Goal: Book appointment/travel/reservation

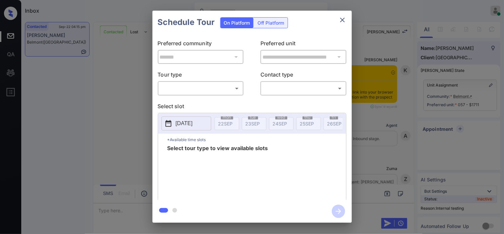
click at [174, 91] on body "Inbox Kristine Capara Online Set yourself offline Set yourself on break Profile…" at bounding box center [252, 117] width 504 height 234
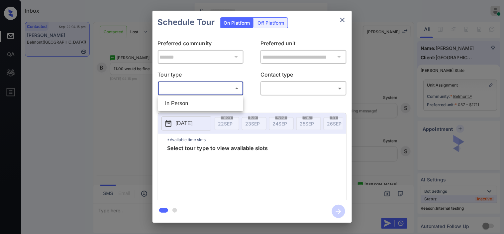
click at [180, 104] on li "In Person" at bounding box center [201, 103] width 82 height 12
type input "********"
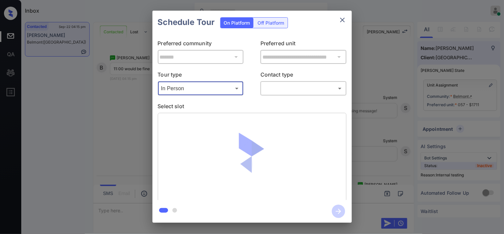
click at [273, 91] on body "Inbox Kristine Capara Online Set yourself offline Set yourself on break Profile…" at bounding box center [252, 117] width 504 height 234
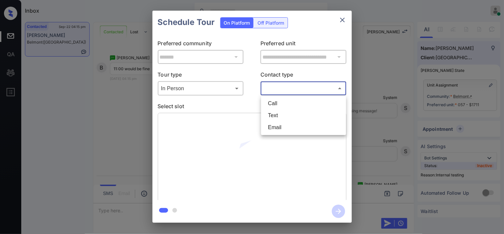
click at [270, 115] on li "Text" at bounding box center [304, 115] width 82 height 12
type input "****"
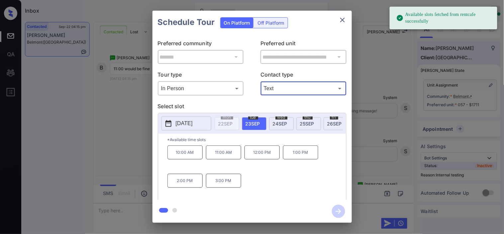
click at [183, 87] on body "Available slots fetched from rentcafe successfully Inbox Kristine Capara Online…" at bounding box center [252, 117] width 504 height 234
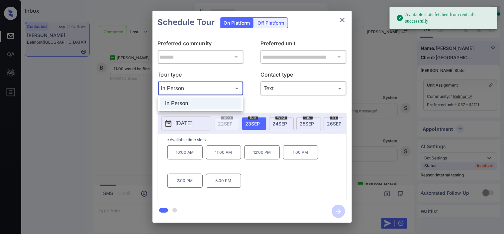
click at [183, 87] on div at bounding box center [252, 117] width 504 height 234
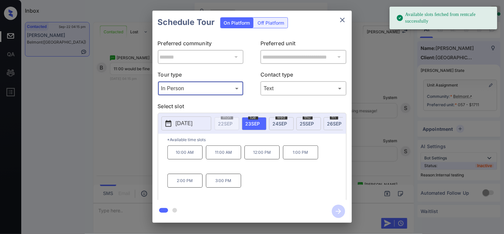
click at [172, 127] on icon at bounding box center [168, 123] width 8 height 8
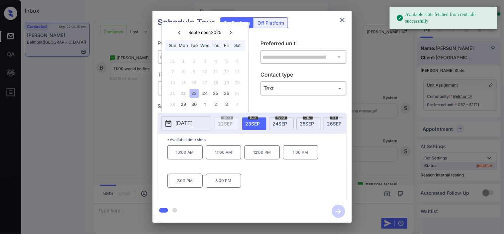
click at [186, 158] on p "10:00 AM" at bounding box center [184, 152] width 35 height 14
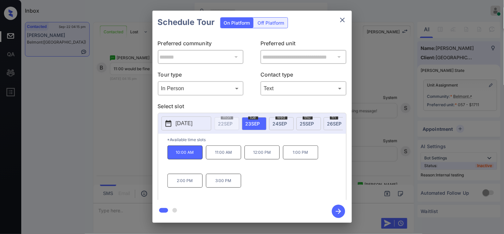
click at [221, 159] on p "11:00 AM" at bounding box center [223, 152] width 35 height 14
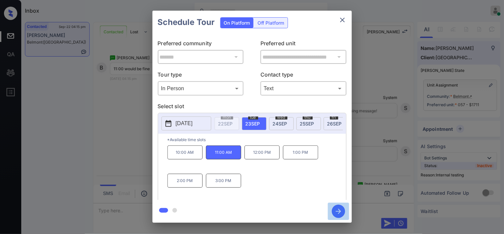
click at [335, 208] on icon "button" at bounding box center [338, 210] width 13 height 13
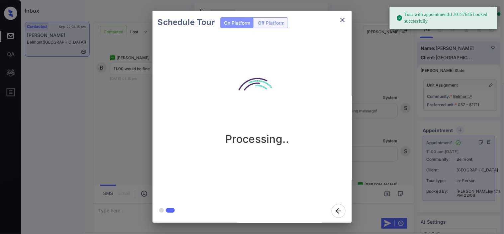
click at [381, 75] on div "Schedule Tour On Platform Off Platform Processing.." at bounding box center [252, 116] width 504 height 233
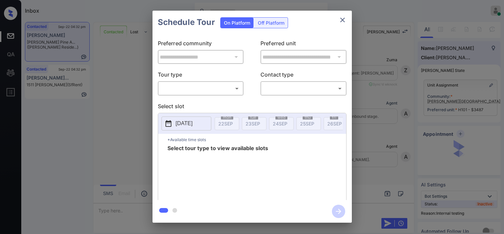
click at [209, 95] on body "Inbox [PERSON_NAME] Online Set yourself offline Set yourself on break Profile S…" at bounding box center [252, 117] width 504 height 234
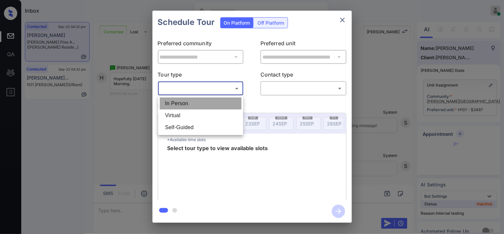
click at [207, 107] on li "In Person" at bounding box center [201, 103] width 82 height 12
type input "********"
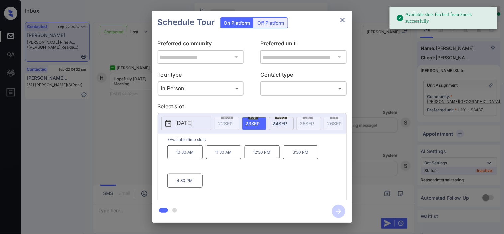
click at [170, 125] on icon at bounding box center [168, 123] width 8 height 8
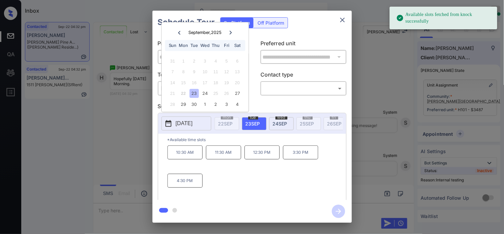
click at [225, 94] on div "26" at bounding box center [226, 93] width 9 height 9
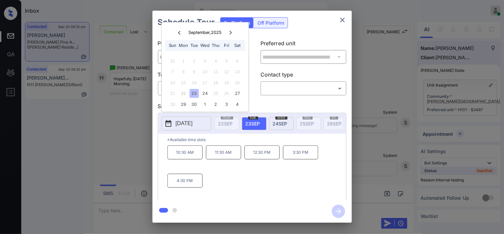
drag, startPoint x: 103, startPoint y: 164, endPoint x: 105, endPoint y: 174, distance: 10.4
click at [105, 174] on div "**********" at bounding box center [252, 116] width 504 height 233
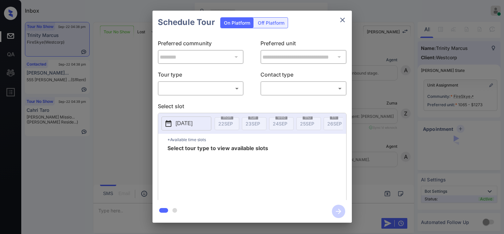
click at [214, 92] on body "Inbox Kristine Capara Online Set yourself offline Set yourself on break Profile…" at bounding box center [252, 117] width 504 height 234
type input "********"
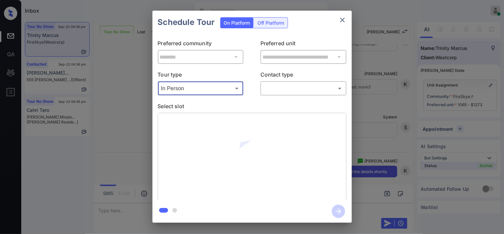
click at [276, 87] on body "Inbox Kristine Capara Online Set yourself offline Set yourself on break Profile…" at bounding box center [252, 117] width 504 height 234
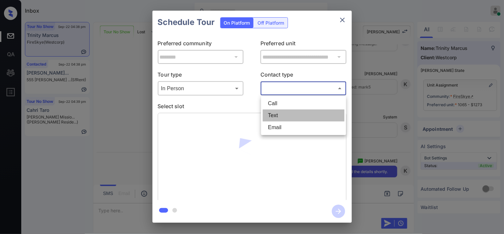
click at [274, 114] on li "Text" at bounding box center [304, 115] width 82 height 12
type input "****"
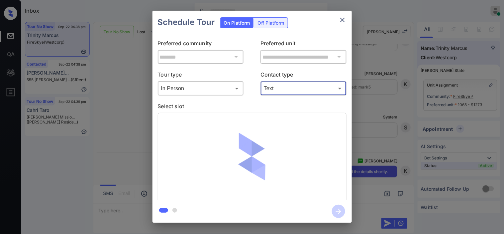
click at [380, 104] on div "**********" at bounding box center [252, 116] width 504 height 233
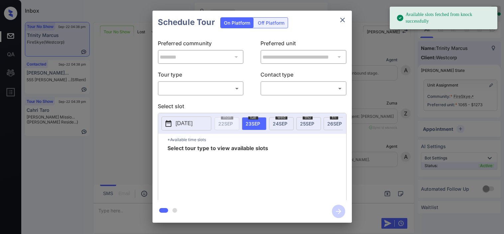
click at [223, 95] on div "​ ​" at bounding box center [201, 88] width 86 height 14
drag, startPoint x: 222, startPoint y: 101, endPoint x: 232, endPoint y: 102, distance: 9.7
click at [226, 102] on div "**********" at bounding box center [252, 117] width 199 height 166
click at [230, 88] on body "Available slots fetched from knock successfully Inbox Kristine Capara Online Se…" at bounding box center [252, 117] width 504 height 234
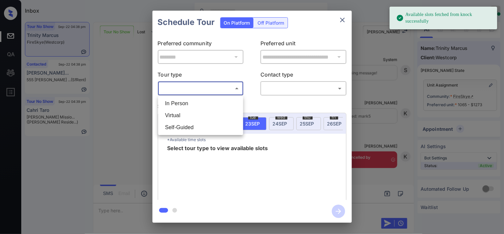
click at [226, 100] on li "In Person" at bounding box center [201, 103] width 82 height 12
type input "********"
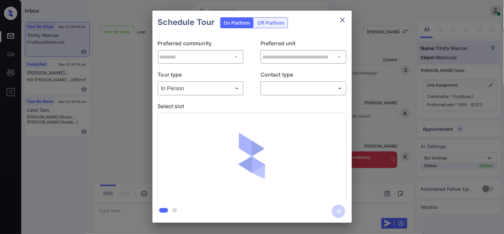
click at [281, 94] on div "​ ​" at bounding box center [304, 88] width 86 height 14
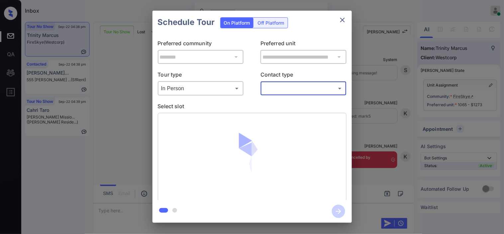
click at [280, 90] on body "Inbox Kristine Capara Online Set yourself offline Set yourself on break Profile…" at bounding box center [252, 117] width 504 height 234
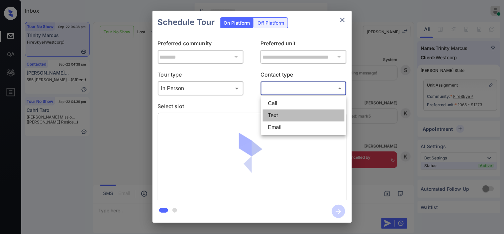
click at [278, 116] on li "Text" at bounding box center [304, 115] width 82 height 12
type input "****"
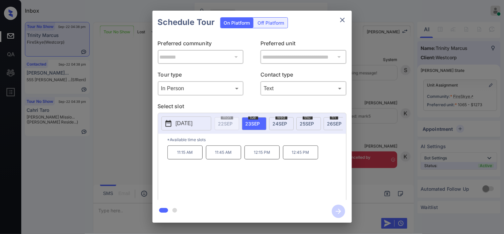
click at [114, 122] on div "**********" at bounding box center [252, 116] width 504 height 233
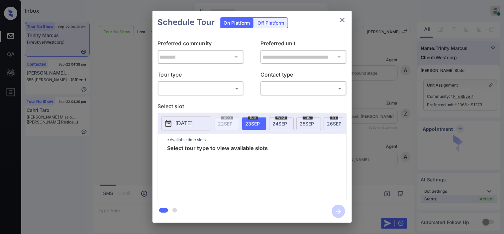
scroll to position [1403, 0]
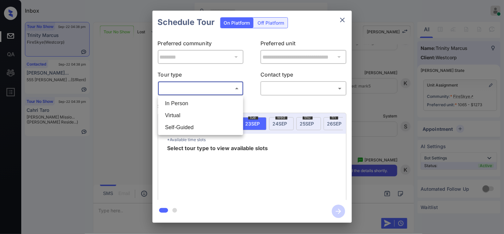
click at [223, 88] on body "Inbox Kristine Capara Online Set yourself offline Set yourself on break Profile…" at bounding box center [252, 117] width 504 height 234
drag, startPoint x: 219, startPoint y: 99, endPoint x: 245, endPoint y: 100, distance: 25.3
click at [219, 99] on li "In Person" at bounding box center [201, 103] width 82 height 12
type input "********"
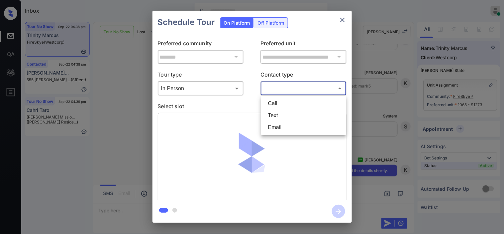
drag, startPoint x: 287, startPoint y: 89, endPoint x: 277, endPoint y: 113, distance: 26.4
click at [286, 92] on body "Inbox Kristine Capara Online Set yourself offline Set yourself on break Profile…" at bounding box center [252, 117] width 504 height 234
click at [277, 114] on li "Text" at bounding box center [304, 115] width 82 height 12
type input "****"
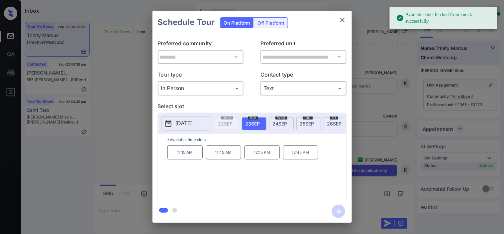
click at [254, 124] on span "23 SEP" at bounding box center [253, 124] width 15 height 6
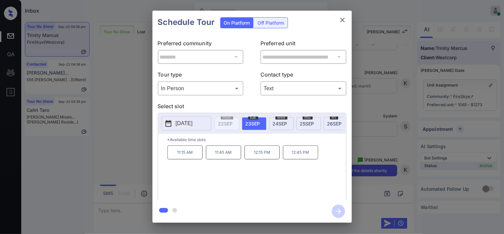
click at [276, 120] on div "wed 24 SEP" at bounding box center [281, 123] width 25 height 13
click at [243, 123] on div "tue 23 SEP" at bounding box center [254, 123] width 25 height 13
drag, startPoint x: 176, startPoint y: 157, endPoint x: 244, endPoint y: 162, distance: 67.6
click at [244, 162] on div "11:15 AM 11:45 AM 12:15 PM 12:45 PM" at bounding box center [256, 171] width 179 height 53
copy div "11:15 AM 11:45 AM"
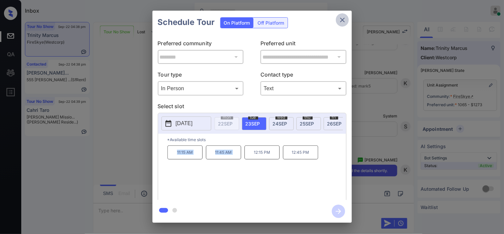
click at [344, 17] on icon "close" at bounding box center [343, 20] width 8 height 8
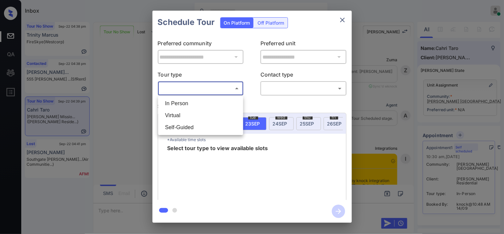
scroll to position [573, 0]
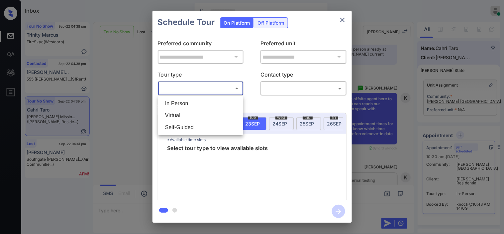
click at [182, 99] on li "In Person" at bounding box center [201, 103] width 82 height 12
type input "********"
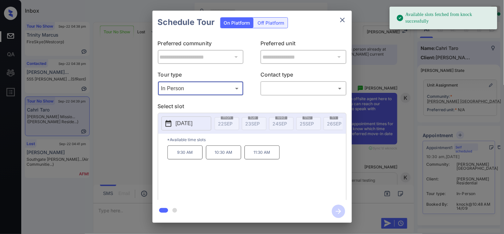
click at [175, 121] on button "[DATE]" at bounding box center [187, 123] width 50 height 14
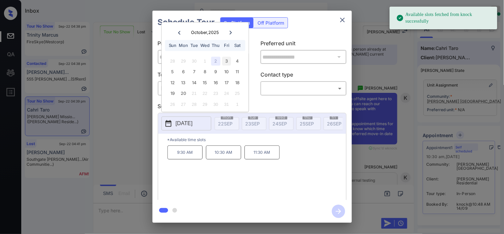
click at [223, 61] on div "3" at bounding box center [226, 60] width 9 height 9
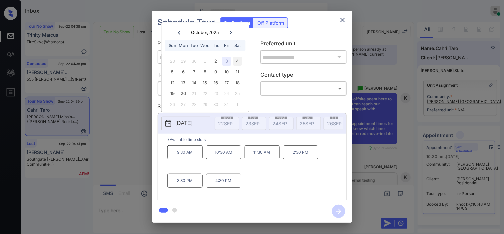
click at [237, 60] on div "4" at bounding box center [237, 60] width 9 height 9
click at [237, 69] on div "11" at bounding box center [237, 71] width 9 height 9
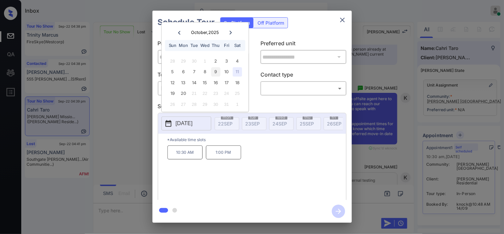
click at [212, 71] on div "9" at bounding box center [215, 71] width 9 height 9
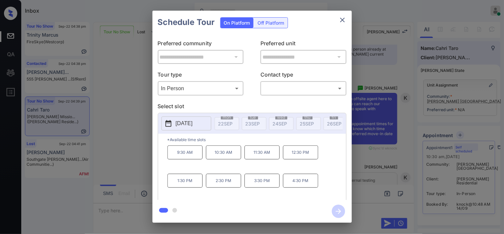
click at [142, 159] on div "**********" at bounding box center [252, 116] width 504 height 233
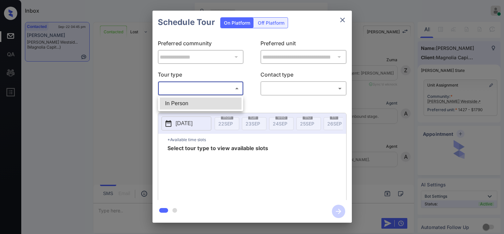
click at [214, 85] on body "Inbox [PERSON_NAME] Online Set yourself offline Set yourself on break Profile S…" at bounding box center [252, 117] width 504 height 234
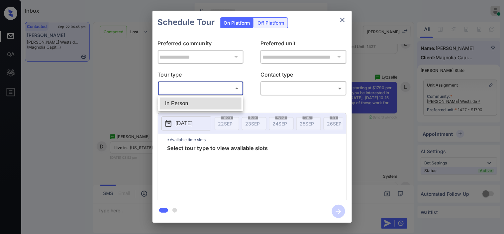
click at [117, 101] on div at bounding box center [252, 117] width 504 height 234
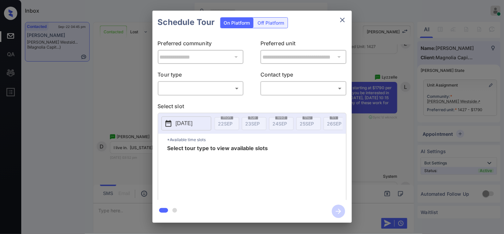
click at [141, 89] on div "**********" at bounding box center [252, 116] width 504 height 233
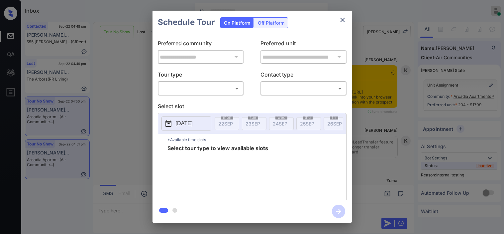
click at [203, 84] on body "Inbox Kristine Capara Online Set yourself offline Set yourself on break Profile…" at bounding box center [252, 117] width 504 height 234
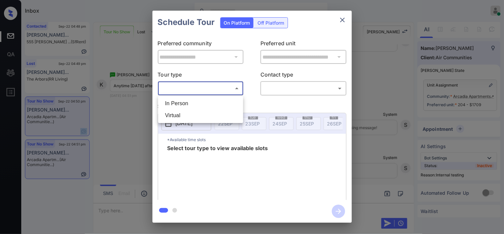
click at [200, 105] on li "In Person" at bounding box center [201, 103] width 82 height 12
type input "********"
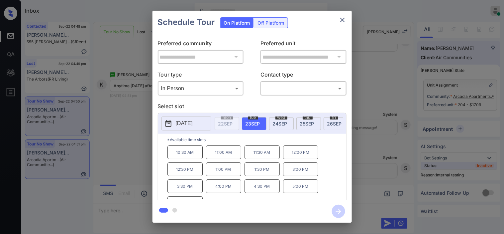
click at [133, 157] on div "**********" at bounding box center [252, 116] width 504 height 233
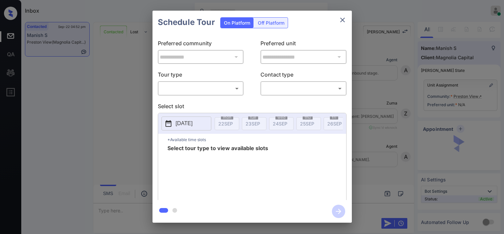
click at [199, 90] on body "Inbox [PERSON_NAME] Online Set yourself offline Set yourself on break Profile S…" at bounding box center [252, 117] width 504 height 234
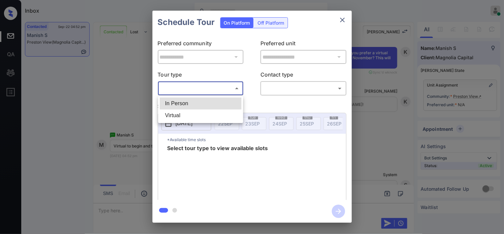
click at [101, 114] on div at bounding box center [252, 117] width 504 height 234
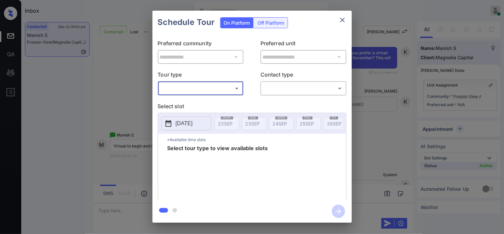
click at [103, 111] on div "In Person Virtual" at bounding box center [252, 117] width 504 height 234
click at [377, 116] on div "**********" at bounding box center [252, 116] width 504 height 233
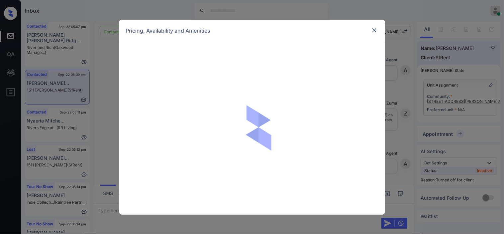
scroll to position [821, 0]
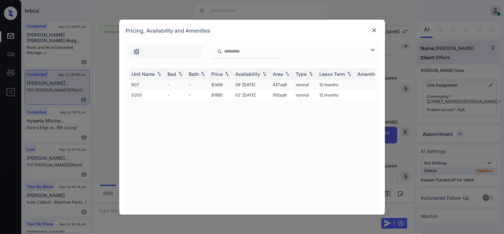
click at [242, 84] on td "29' [DATE]" at bounding box center [252, 84] width 38 height 10
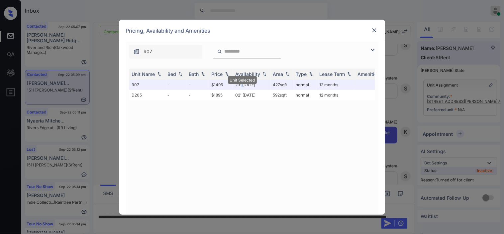
click at [373, 29] on img at bounding box center [374, 30] width 7 height 7
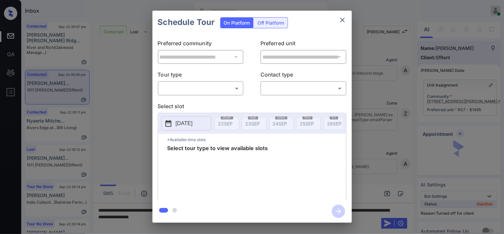
scroll to position [1871, 0]
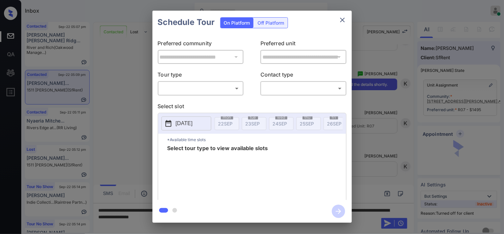
click at [265, 23] on div "Off Platform" at bounding box center [271, 23] width 33 height 10
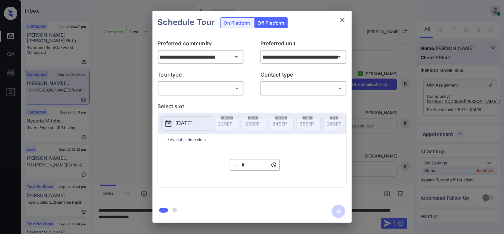
click at [219, 88] on body "Inbox Kristine Capara Online Set yourself offline Set yourself on break Profile…" at bounding box center [252, 117] width 504 height 234
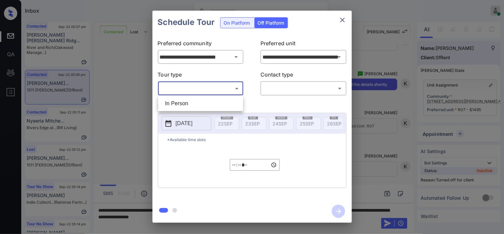
click at [217, 101] on li "In Person" at bounding box center [201, 103] width 82 height 12
type input "********"
click at [275, 84] on body "Inbox Kristine Capara Online Set yourself offline Set yourself on break Profile…" at bounding box center [252, 117] width 504 height 234
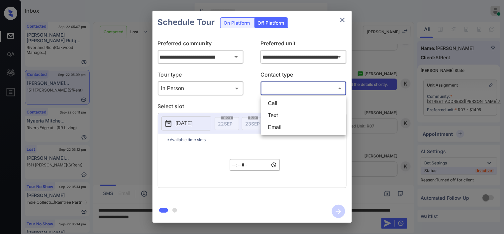
click at [277, 114] on li "Text" at bounding box center [304, 115] width 82 height 12
type input "****"
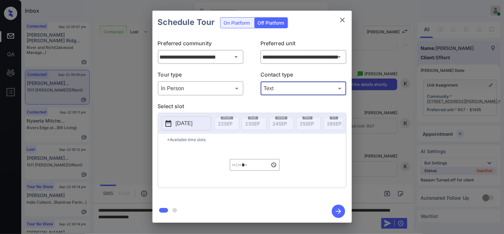
click at [179, 120] on p "2025-09-22" at bounding box center [184, 123] width 17 height 8
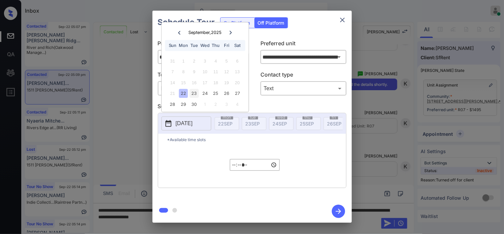
click at [196, 94] on div "23" at bounding box center [194, 93] width 9 height 9
click at [233, 168] on input "*****" at bounding box center [255, 165] width 50 height 12
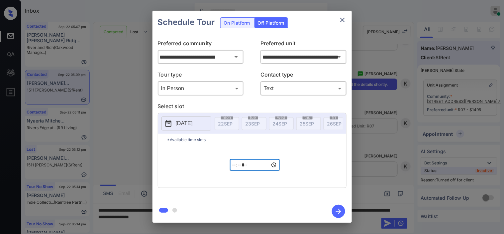
type input "*****"
click at [337, 207] on icon "button" at bounding box center [338, 210] width 13 height 13
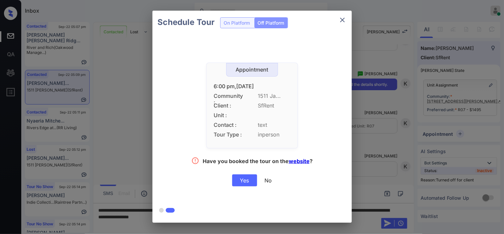
click at [249, 177] on div "Yes" at bounding box center [244, 180] width 25 height 12
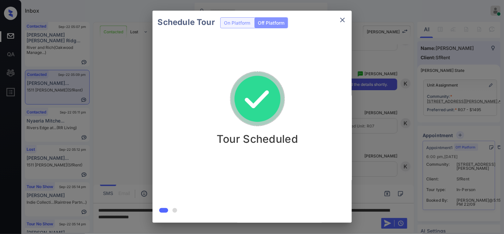
click at [363, 94] on div "Schedule Tour On Platform Off Platform Tour Scheduled" at bounding box center [252, 116] width 504 height 233
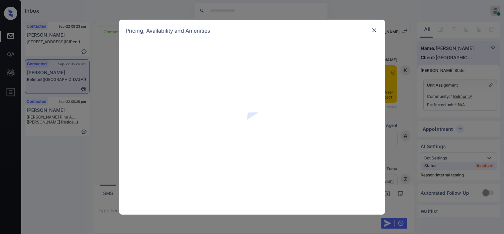
scroll to position [837, 0]
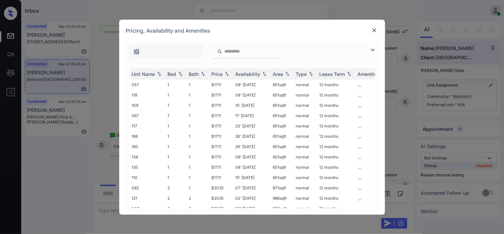
drag, startPoint x: 374, startPoint y: 49, endPoint x: 178, endPoint y: 74, distance: 197.4
click at [374, 47] on img at bounding box center [373, 50] width 8 height 8
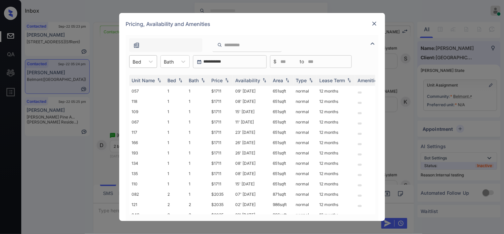
drag, startPoint x: 140, startPoint y: 57, endPoint x: 140, endPoint y: 65, distance: 8.0
click at [140, 57] on div "Bed" at bounding box center [137, 62] width 15 height 10
drag, startPoint x: 138, startPoint y: 87, endPoint x: 157, endPoint y: 85, distance: 18.4
click at [139, 88] on div "2" at bounding box center [143, 90] width 28 height 12
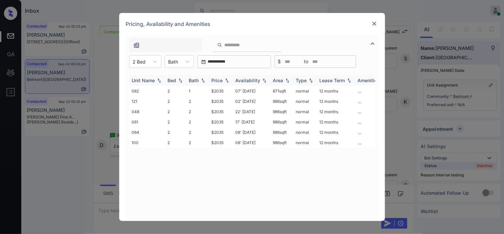
click at [228, 80] on img at bounding box center [227, 80] width 7 height 5
drag, startPoint x: 211, startPoint y: 97, endPoint x: 230, endPoint y: 99, distance: 19.0
click at [230, 99] on td "$2035" at bounding box center [221, 101] width 24 height 10
copy td "$2035"
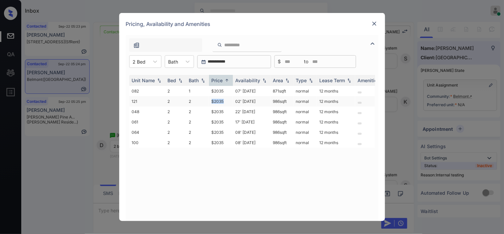
click at [218, 101] on td "$2035" at bounding box center [221, 101] width 24 height 10
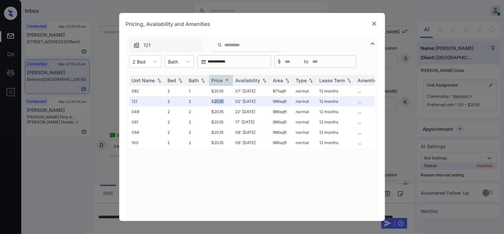
click at [373, 22] on img at bounding box center [374, 23] width 7 height 7
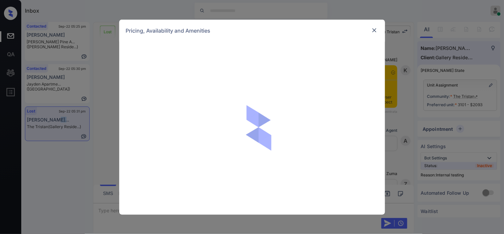
scroll to position [1267, 0]
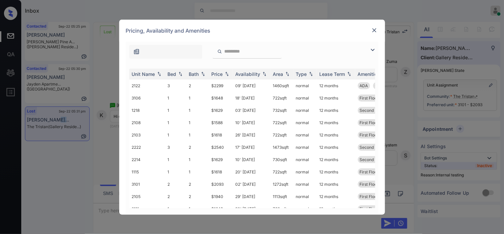
click at [372, 49] on img at bounding box center [373, 50] width 8 height 8
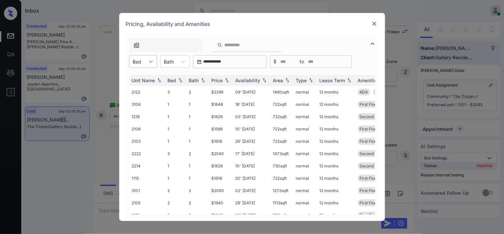
click at [148, 59] on icon at bounding box center [151, 61] width 7 height 7
click at [145, 101] on div "3" at bounding box center [143, 102] width 28 height 12
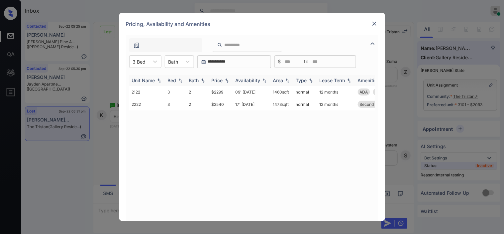
click at [224, 80] on img at bounding box center [227, 80] width 7 height 5
drag, startPoint x: 206, startPoint y: 91, endPoint x: 234, endPoint y: 91, distance: 27.9
click at [234, 91] on tr "2122 3 2 $2299 09' Aug 23 1460 sqft normal 12 months ADA Courtyard View x2 Pati…" at bounding box center [302, 92] width 347 height 12
copy tr "$2299"
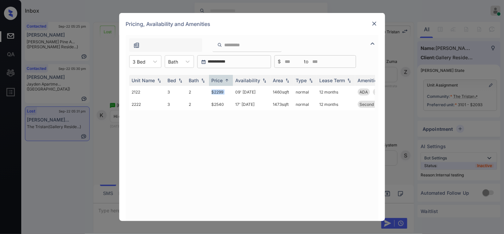
click at [374, 22] on img at bounding box center [374, 23] width 7 height 7
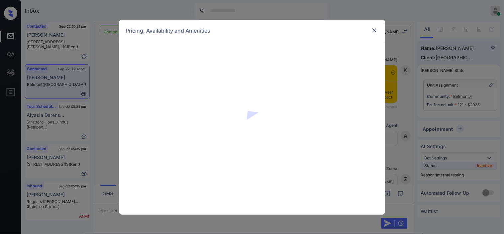
scroll to position [1175, 0]
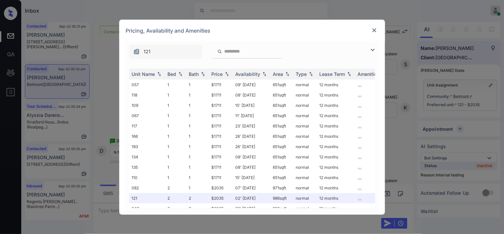
click at [372, 49] on img at bounding box center [373, 50] width 8 height 8
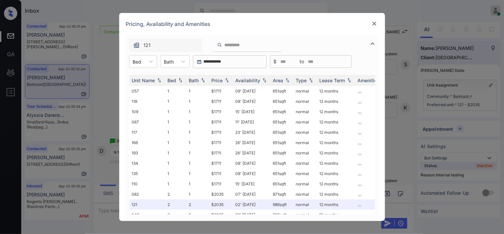
click at [140, 57] on div "Bed" at bounding box center [137, 62] width 15 height 10
click at [145, 87] on div "2" at bounding box center [143, 90] width 28 height 12
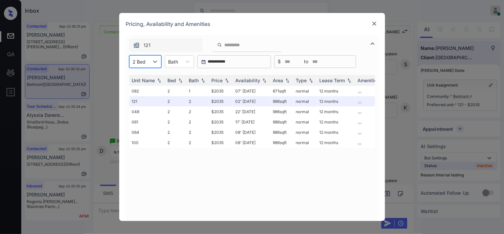
click at [374, 24] on img at bounding box center [374, 23] width 7 height 7
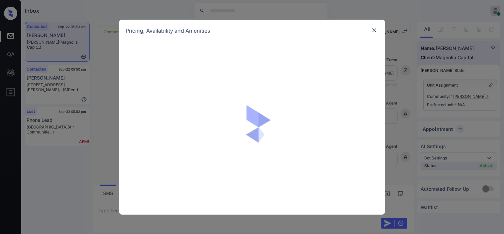
scroll to position [667, 0]
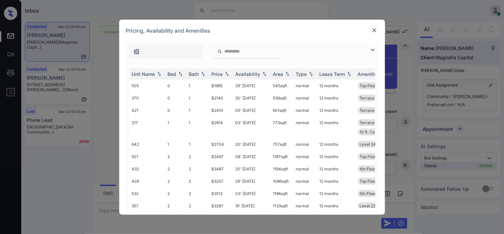
click at [374, 52] on img at bounding box center [373, 50] width 8 height 8
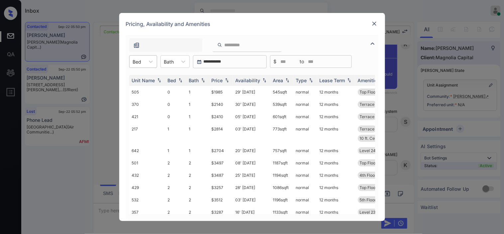
click at [143, 62] on div "Bed" at bounding box center [137, 62] width 15 height 10
click at [140, 91] on div "1" at bounding box center [143, 90] width 28 height 12
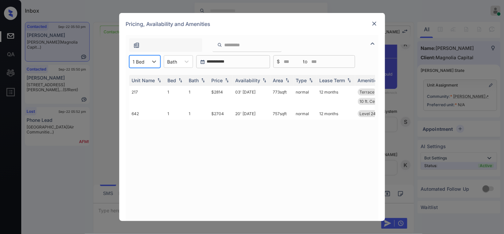
click at [372, 23] on img at bounding box center [374, 23] width 7 height 7
